Goal: Check status: Check status

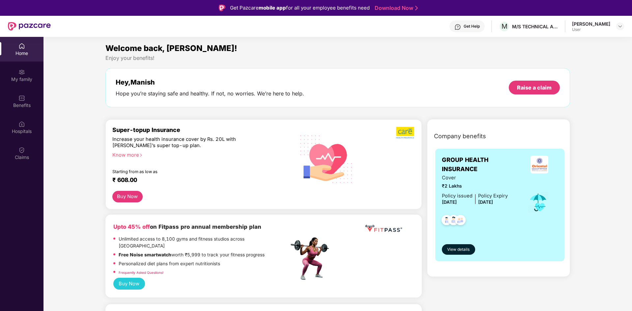
click at [15, 163] on div "Claims" at bounding box center [21, 153] width 43 height 25
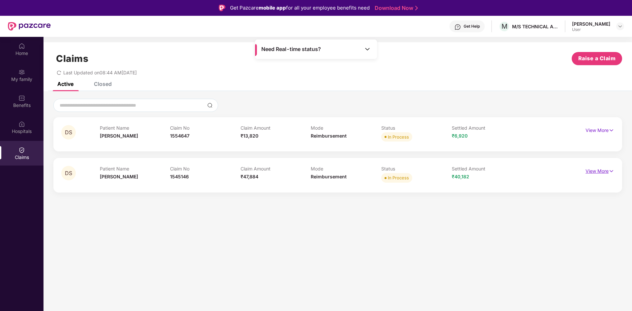
click at [592, 171] on p "View More" at bounding box center [599, 170] width 29 height 9
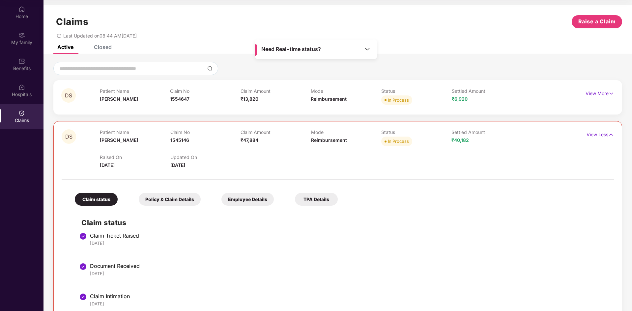
click at [362, 105] on div "Mode Reimbursement" at bounding box center [346, 97] width 70 height 18
click at [607, 96] on p "View More" at bounding box center [599, 92] width 29 height 9
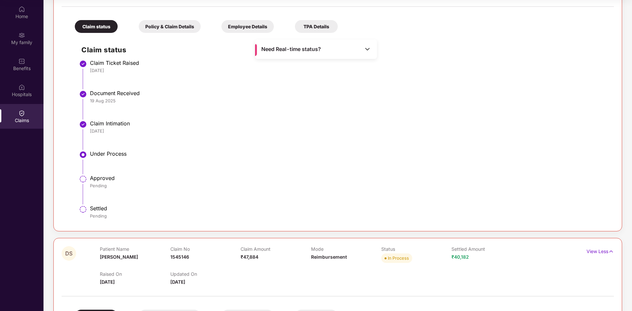
scroll to position [99, 0]
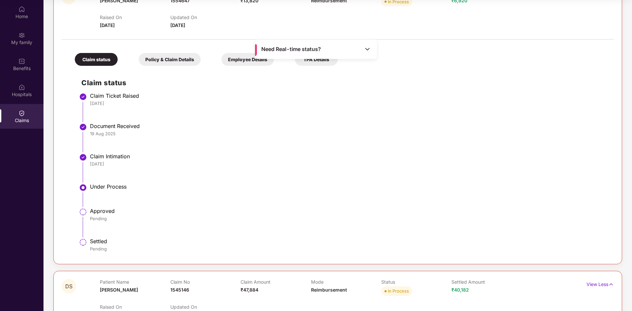
click at [367, 50] on img at bounding box center [367, 49] width 7 height 7
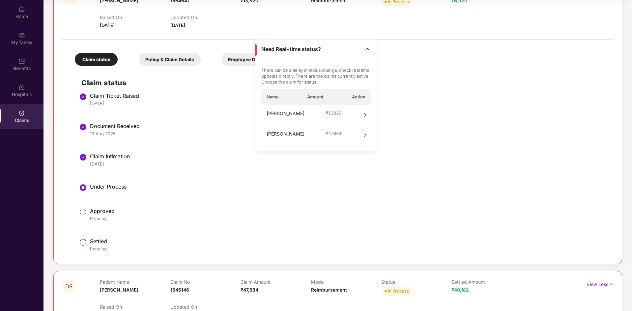
click at [364, 133] on icon "right" at bounding box center [365, 135] width 5 height 5
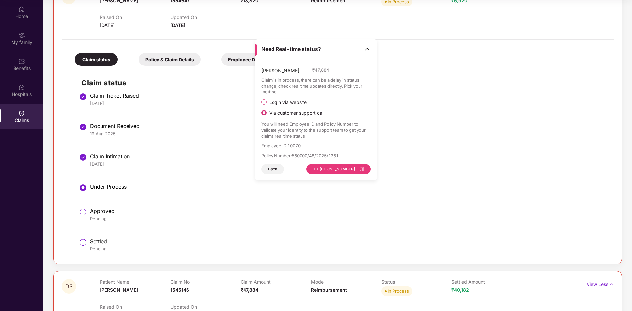
click at [362, 50] on div "Need Real-time status?" at bounding box center [316, 49] width 122 height 19
